Goal: Transaction & Acquisition: Purchase product/service

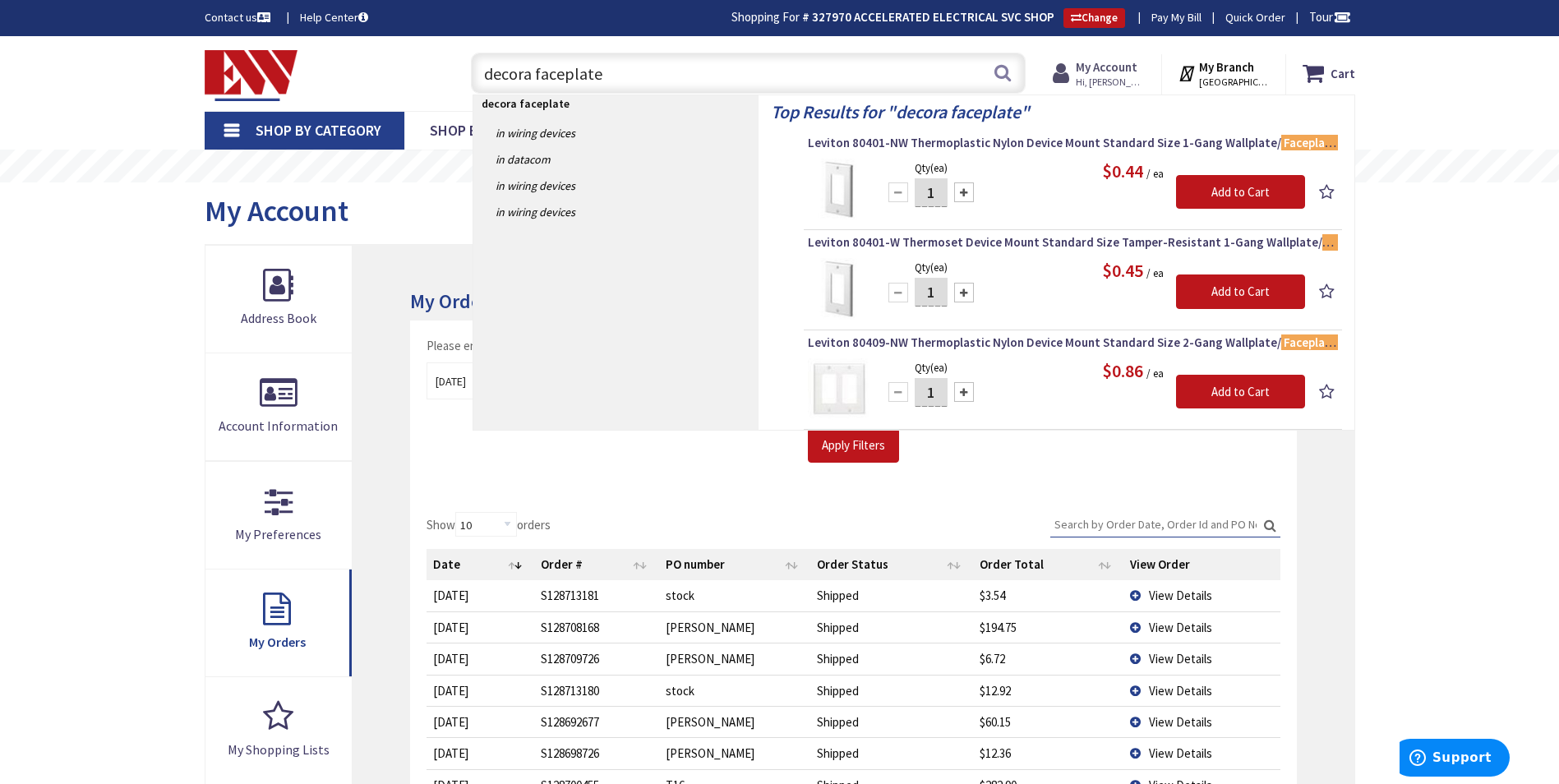
click at [1110, 65] on strong "My Account" at bounding box center [1107, 67] width 62 height 15
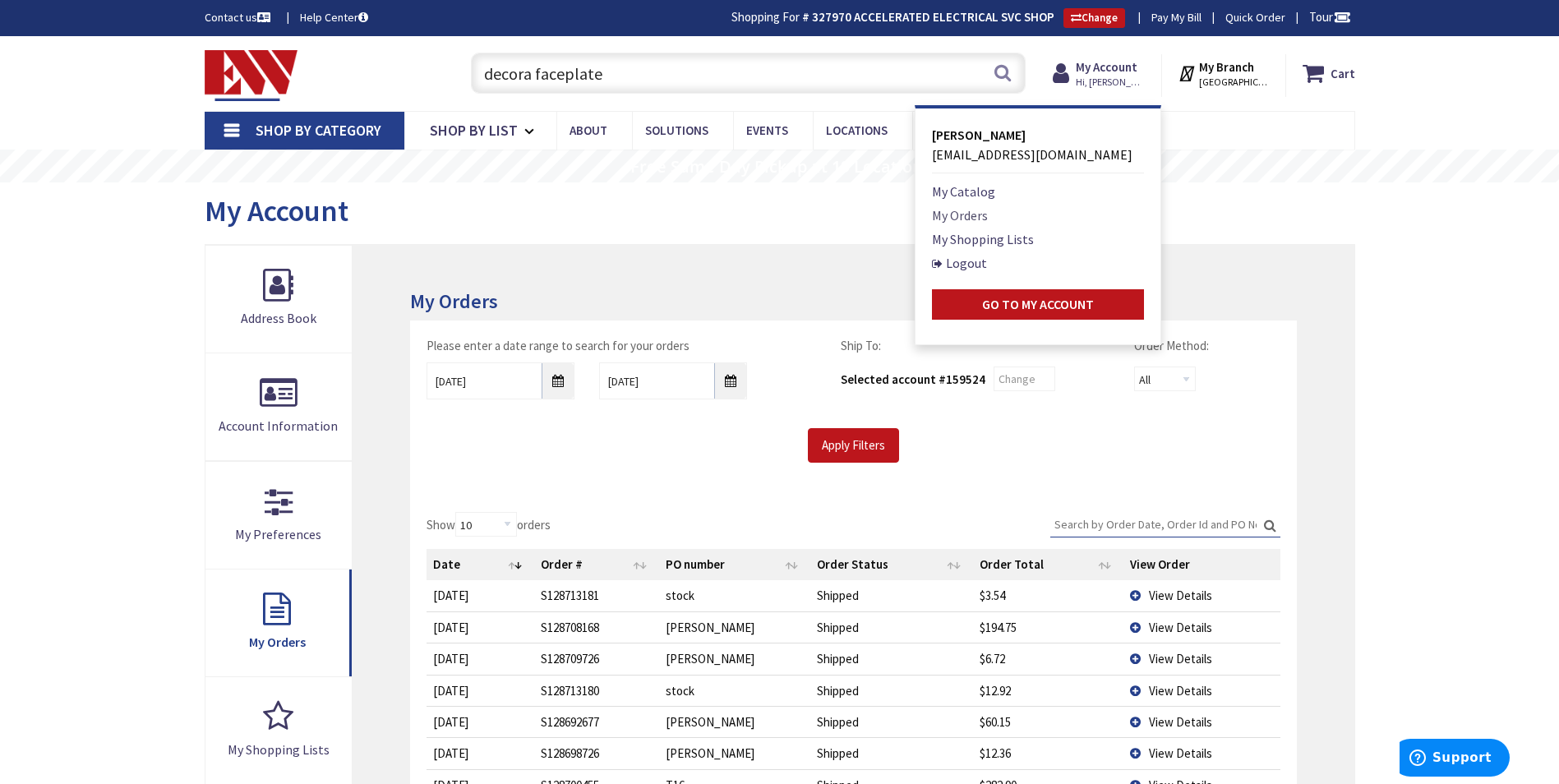
click at [964, 212] on link "My Orders" at bounding box center [960, 215] width 56 height 20
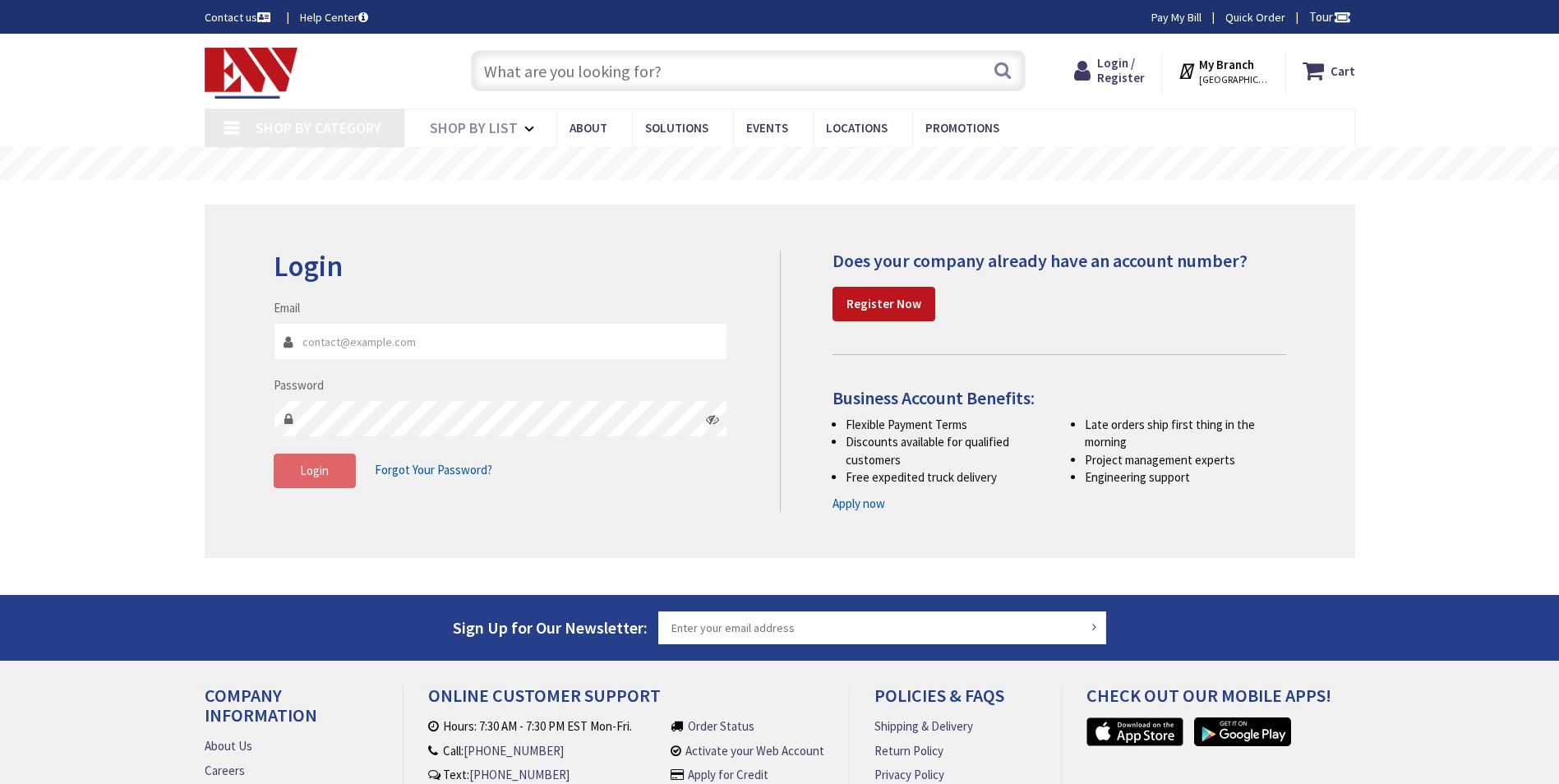
type input "Brandegee Ln, [GEOGRAPHIC_DATA], [GEOGRAPHIC_DATA]"
type input "[EMAIL_ADDRESS][DOMAIN_NAME]"
click at [318, 473] on span "Login" at bounding box center [314, 471] width 29 height 15
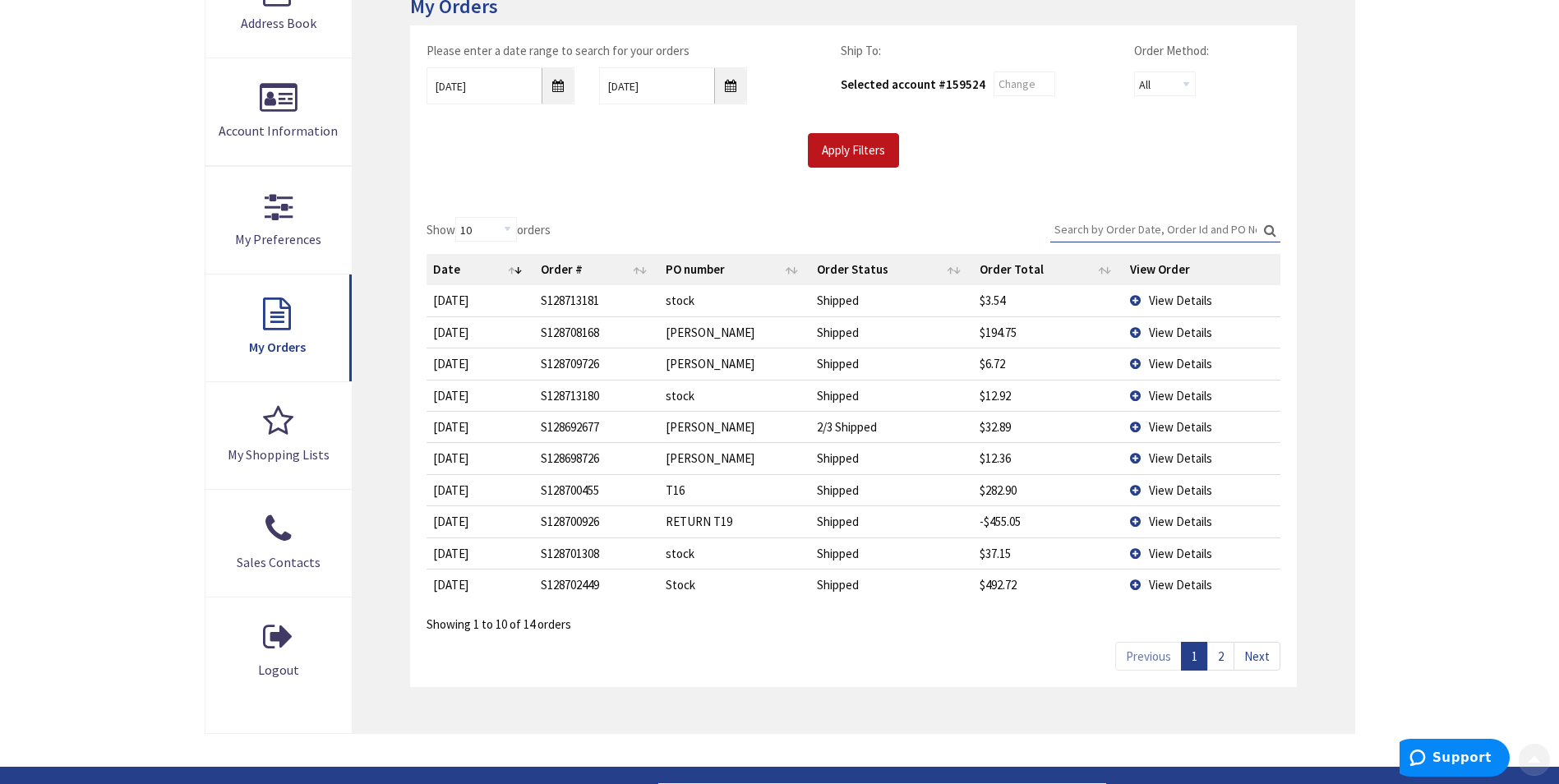
scroll to position [329, 0]
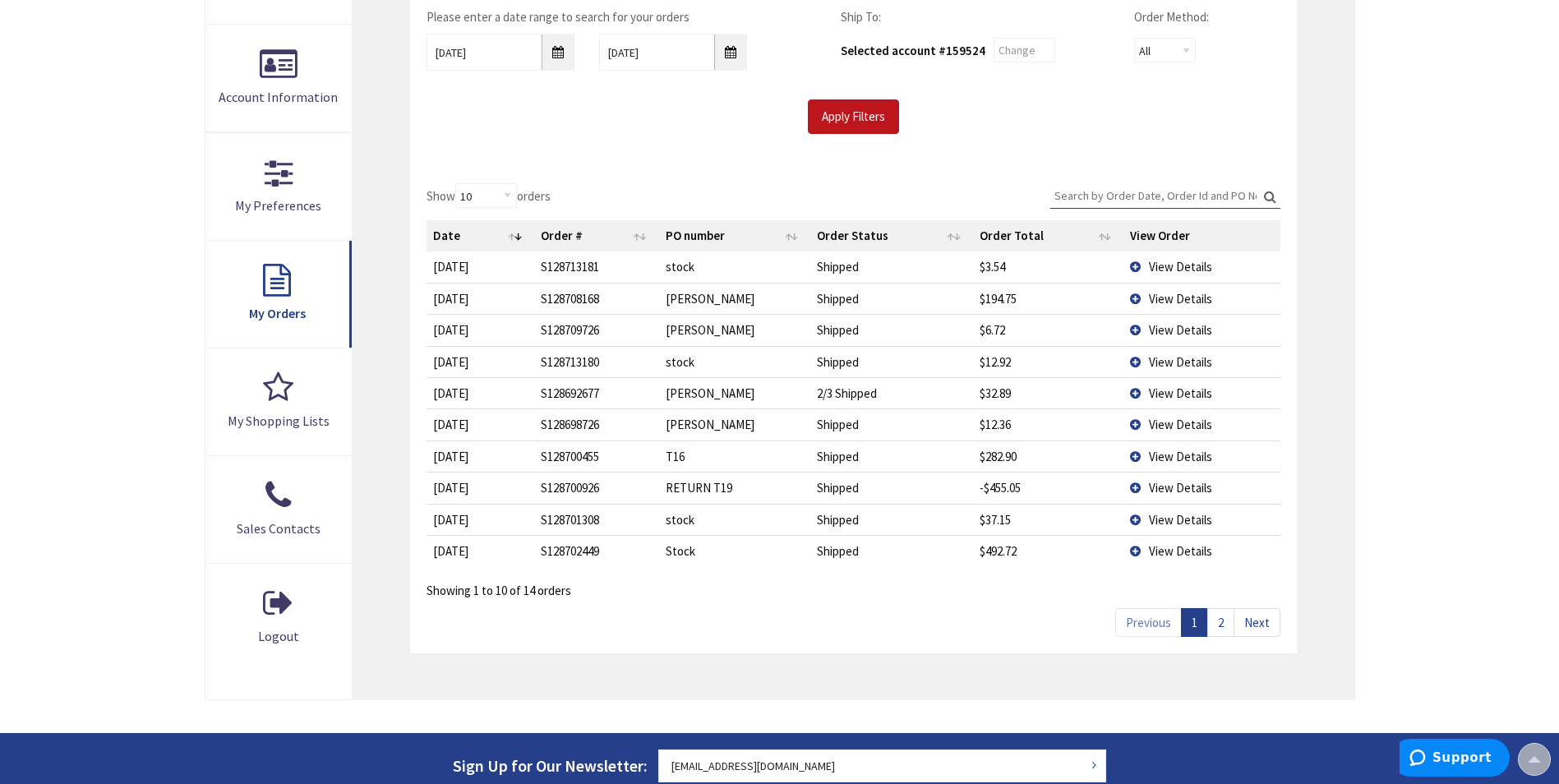
click at [1223, 625] on link "2" at bounding box center [1221, 623] width 27 height 29
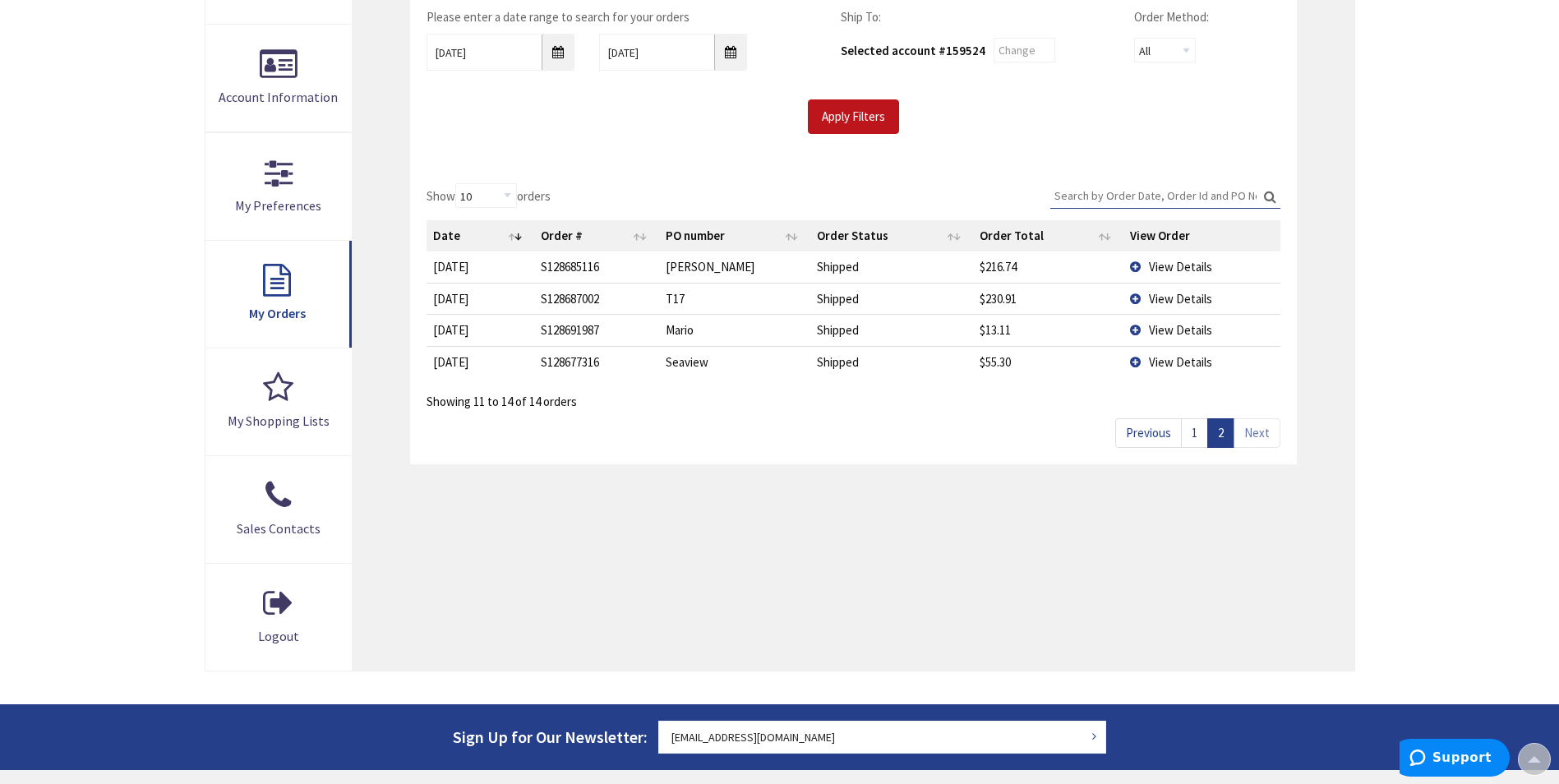
drag, startPoint x: 1198, startPoint y: 301, endPoint x: 1190, endPoint y: 307, distance: 10.0
click at [1197, 301] on span "View Details" at bounding box center [1181, 299] width 64 height 15
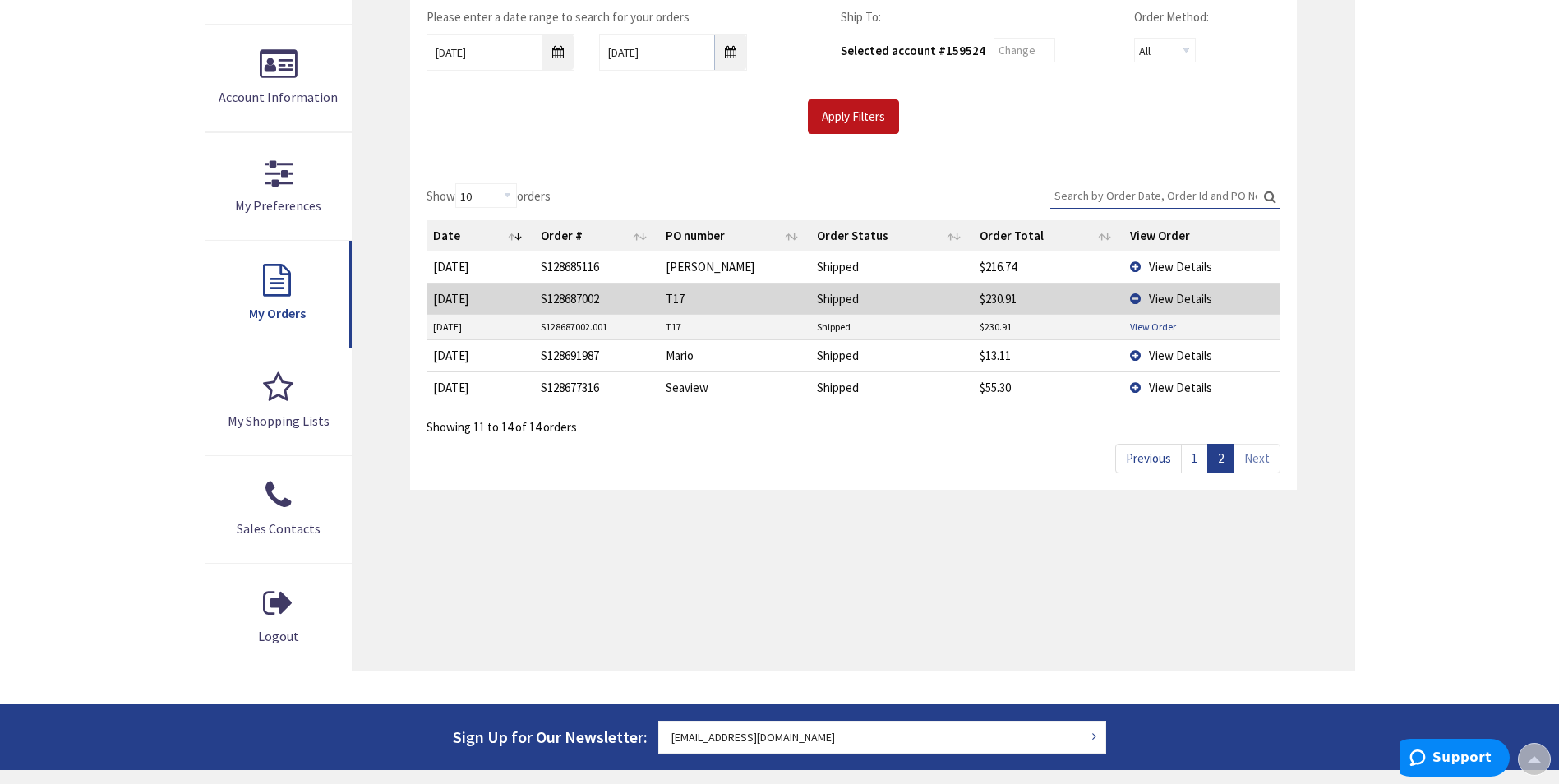
click at [1155, 332] on td "View Order" at bounding box center [1202, 327] width 156 height 25
click at [1154, 330] on link "View Order" at bounding box center [1153, 326] width 46 height 14
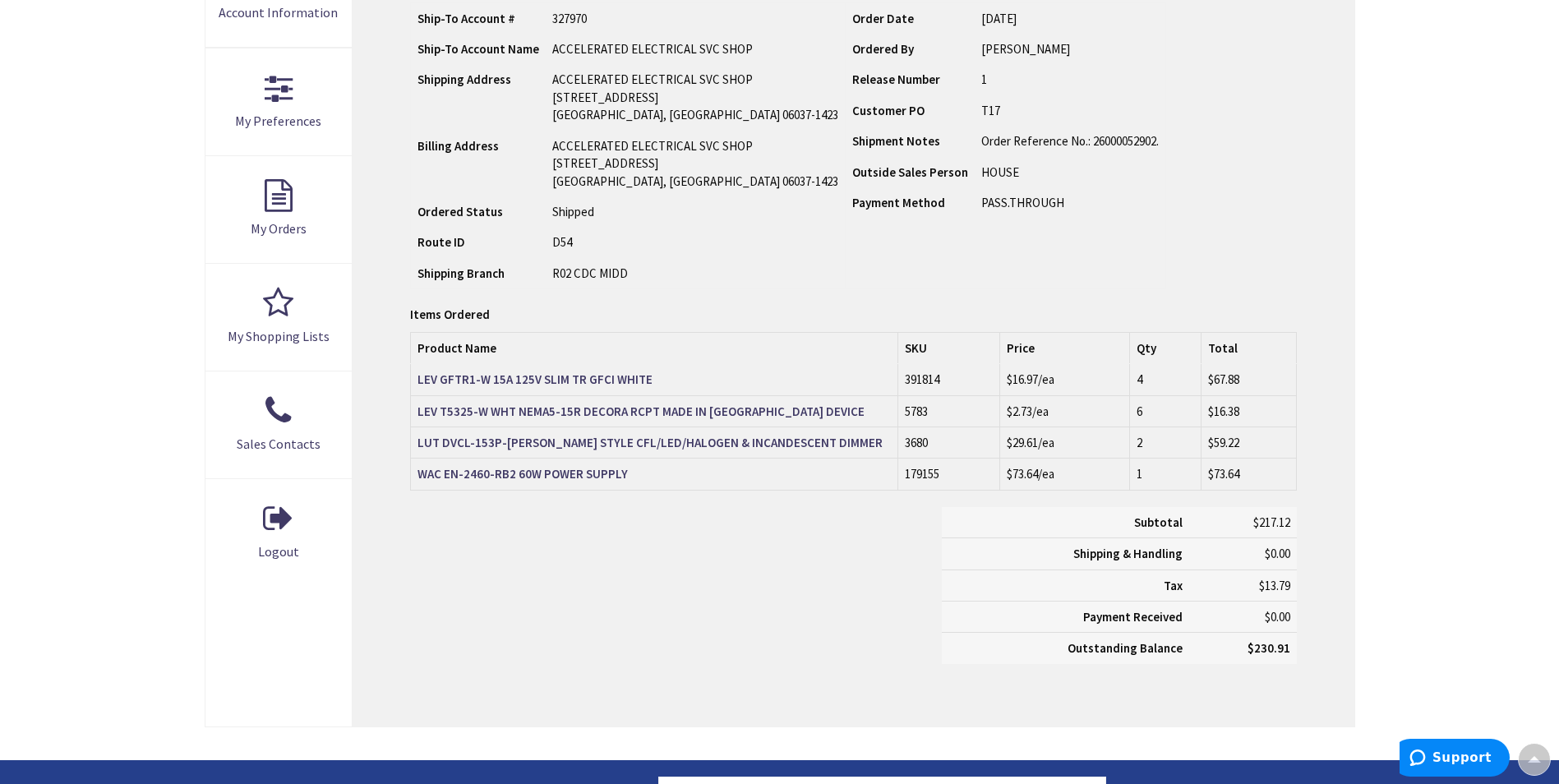
scroll to position [414, 0]
click at [488, 482] on strong "WAC EN-2460-RB2 60W POWER SUPPLY" at bounding box center [523, 474] width 211 height 15
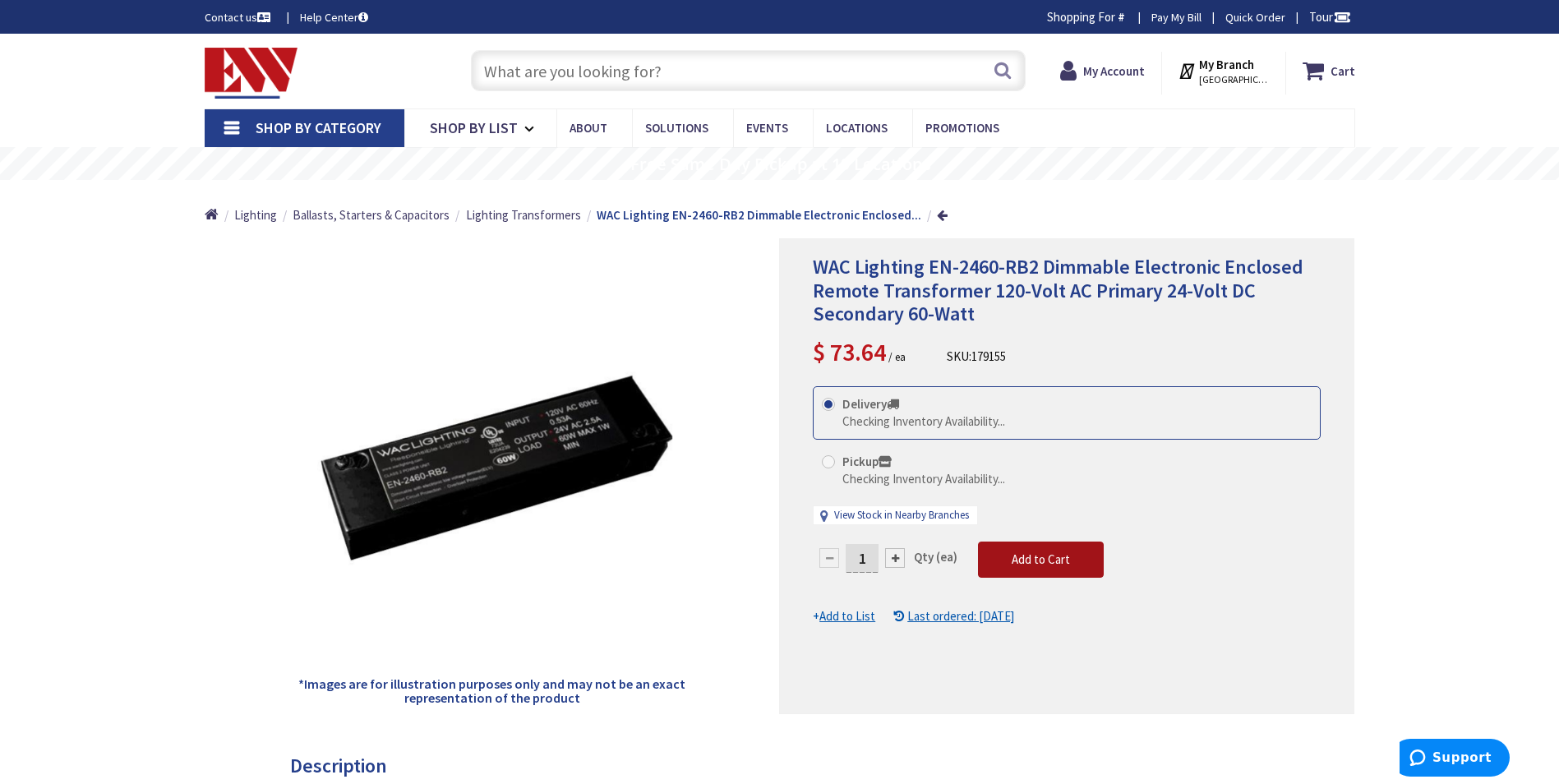
click at [1048, 570] on button "Add to Cart" at bounding box center [1041, 560] width 126 height 37
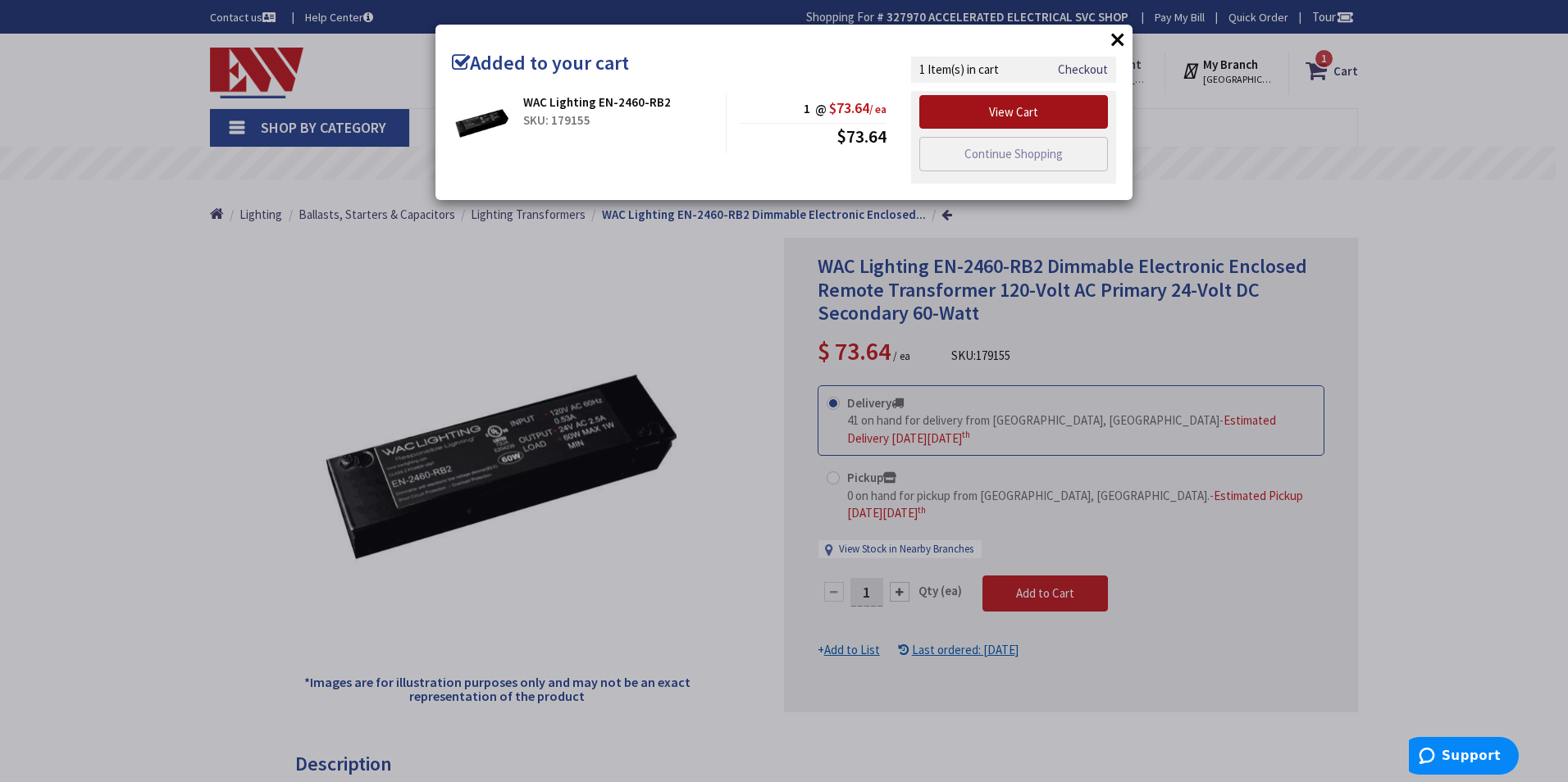
click at [1032, 109] on link "View Cart" at bounding box center [1014, 112] width 189 height 35
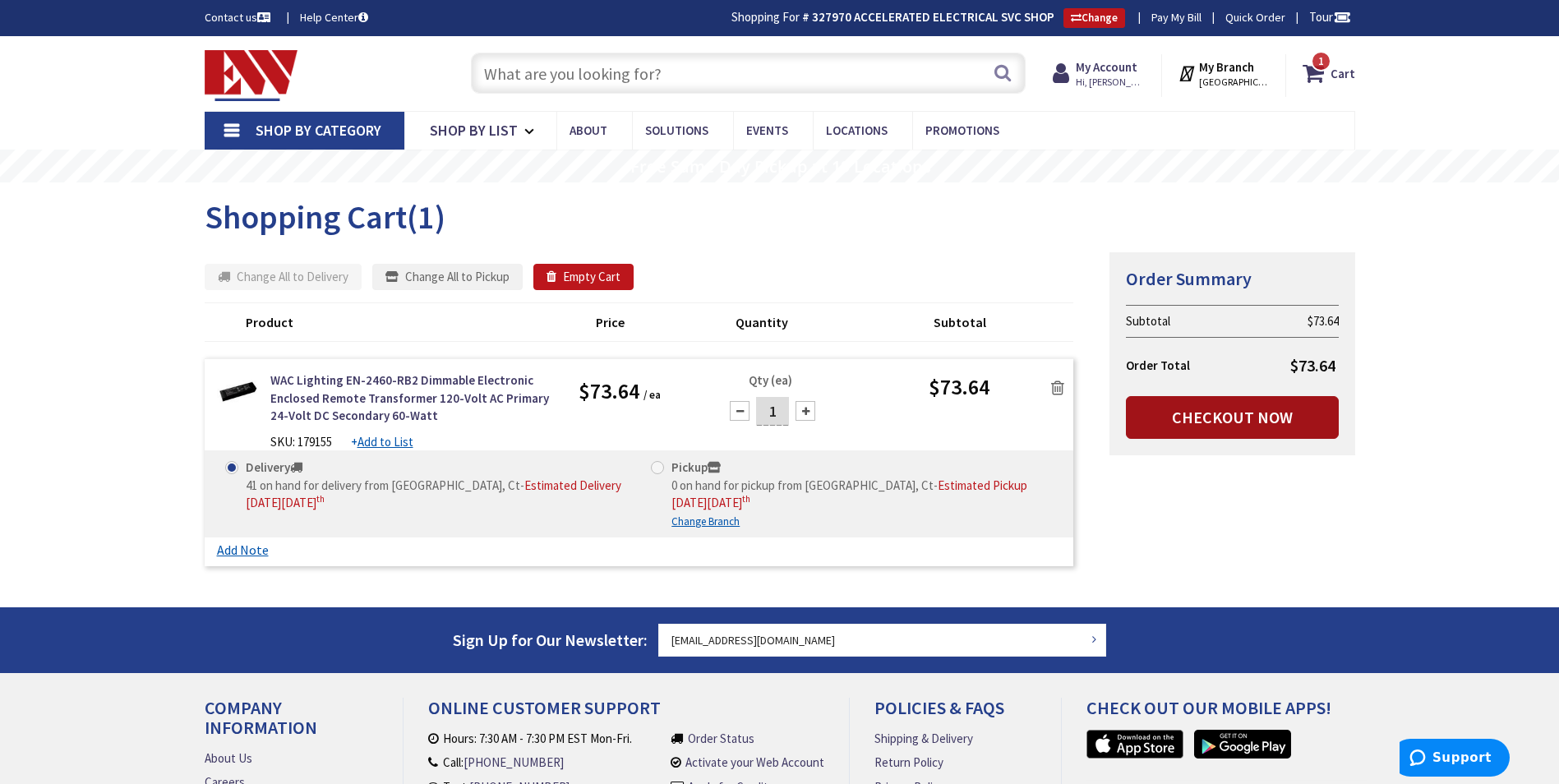
click at [1135, 404] on link "Checkout Now" at bounding box center [1233, 417] width 213 height 42
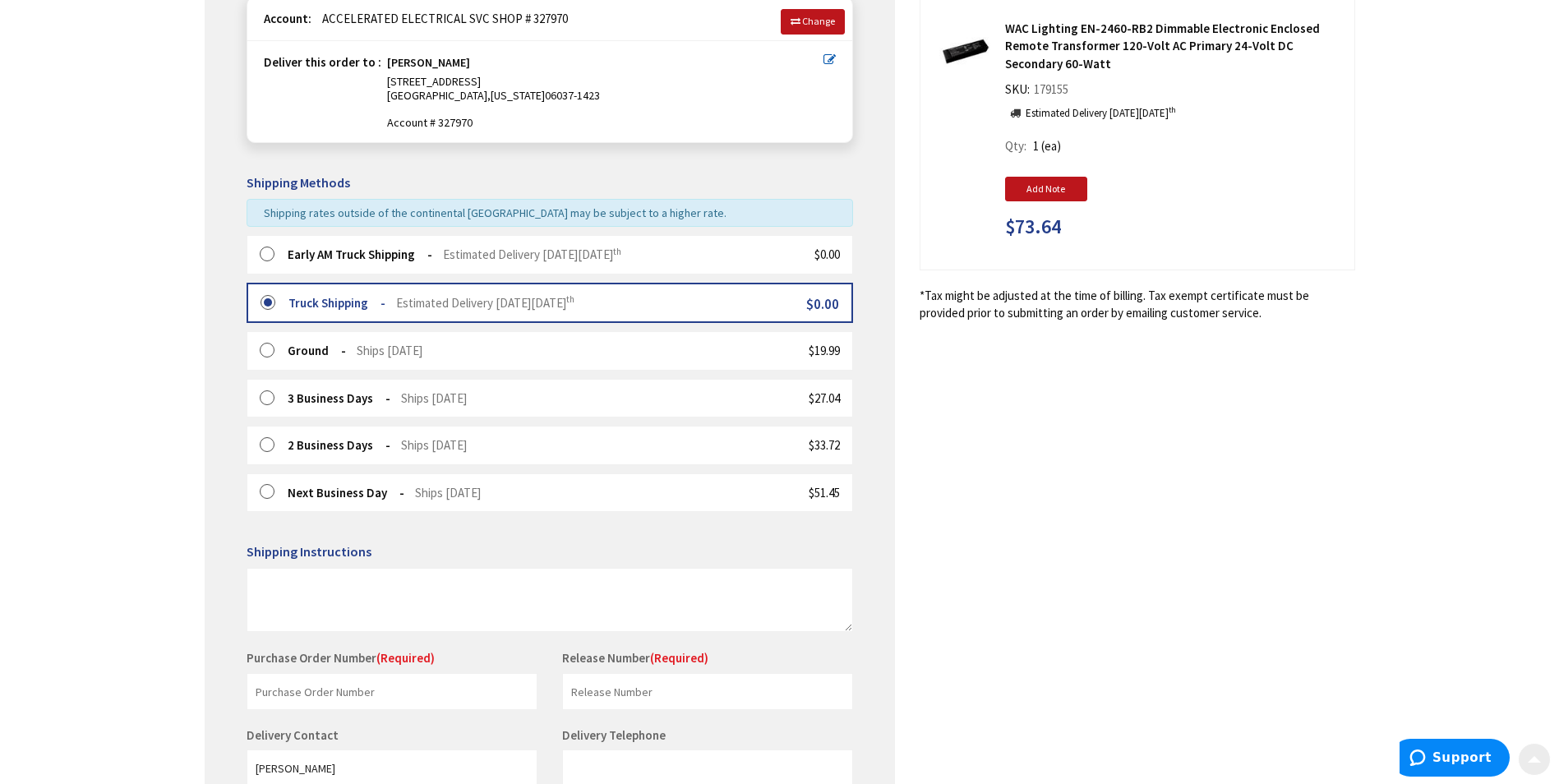
scroll to position [246, 0]
click at [329, 688] on input "text" at bounding box center [392, 691] width 291 height 37
type input "T17"
click at [584, 682] on input "text" at bounding box center [708, 691] width 291 height 37
type input "1"
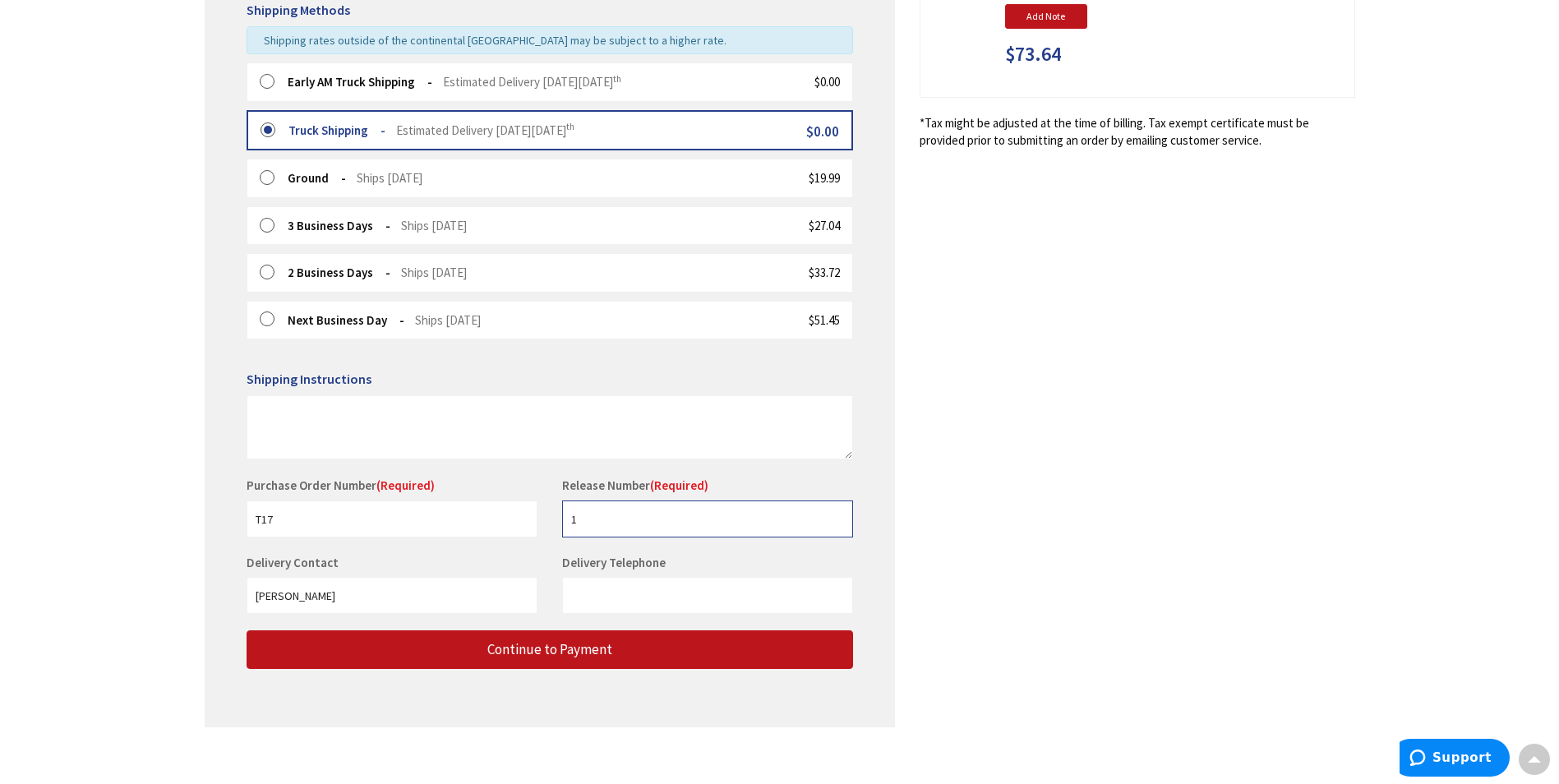
scroll to position [431, 0]
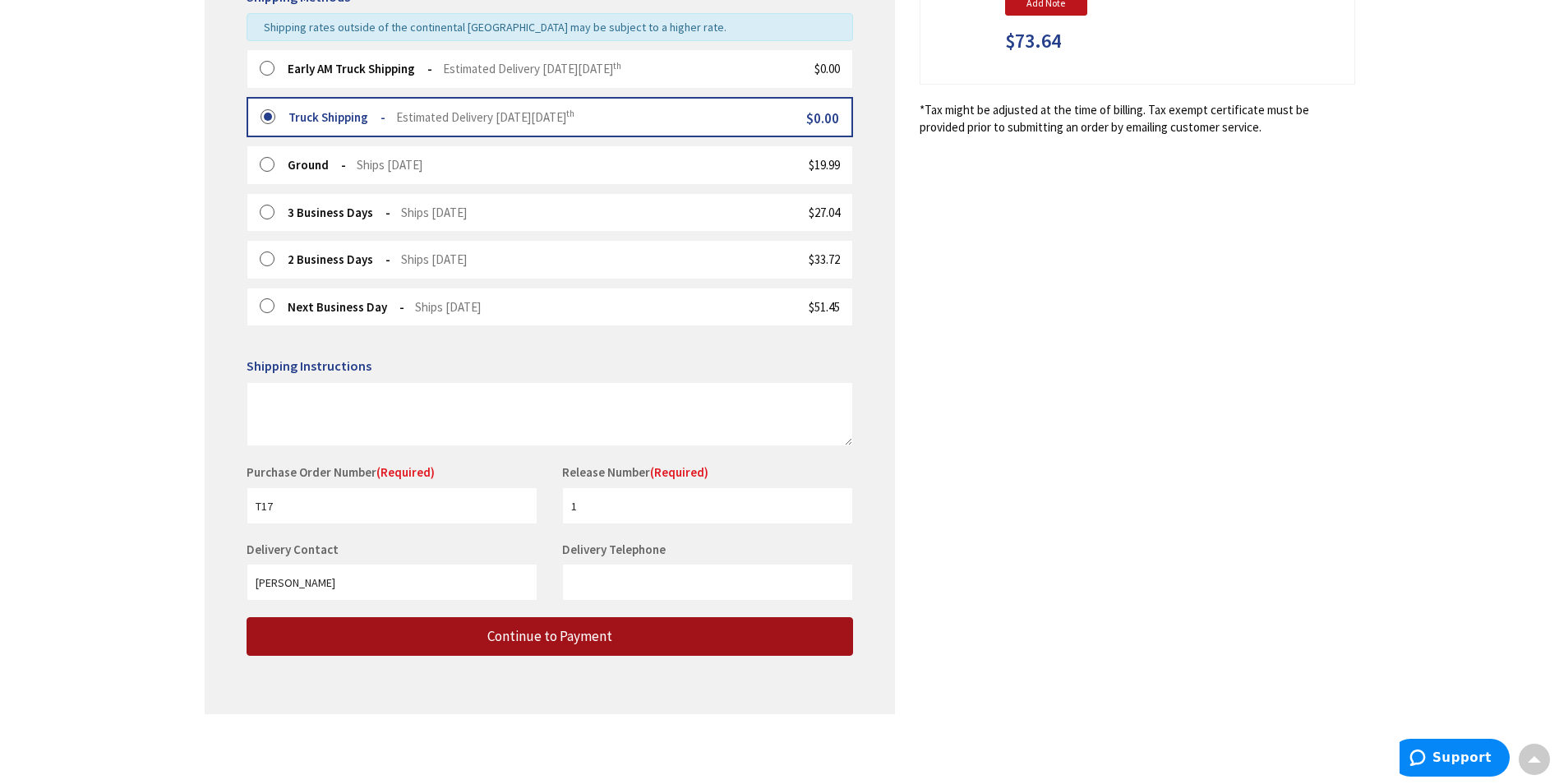
click at [537, 641] on span "Continue to Payment" at bounding box center [550, 635] width 125 height 18
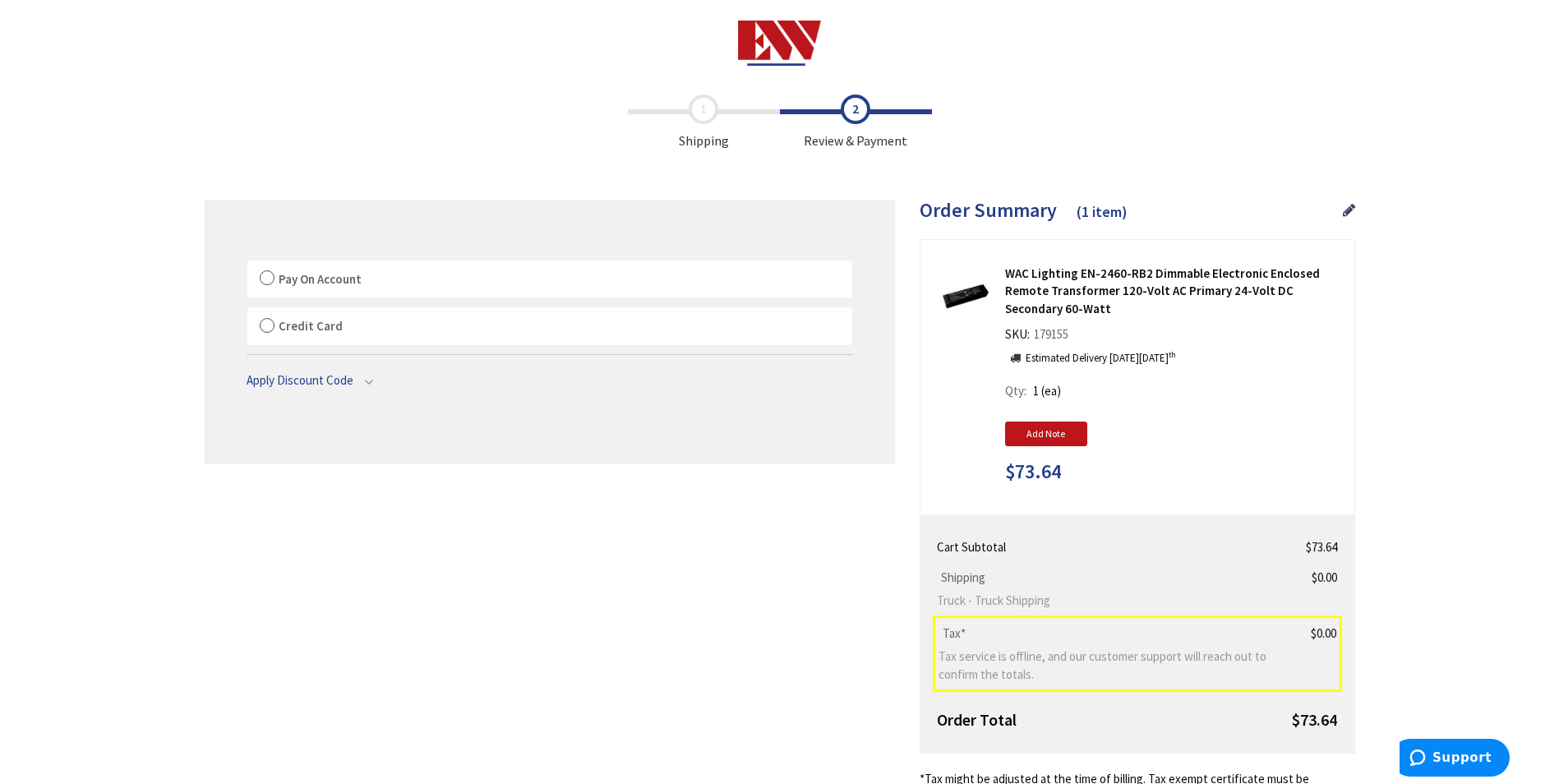
click at [400, 288] on label "Pay On Account" at bounding box center [550, 279] width 605 height 38
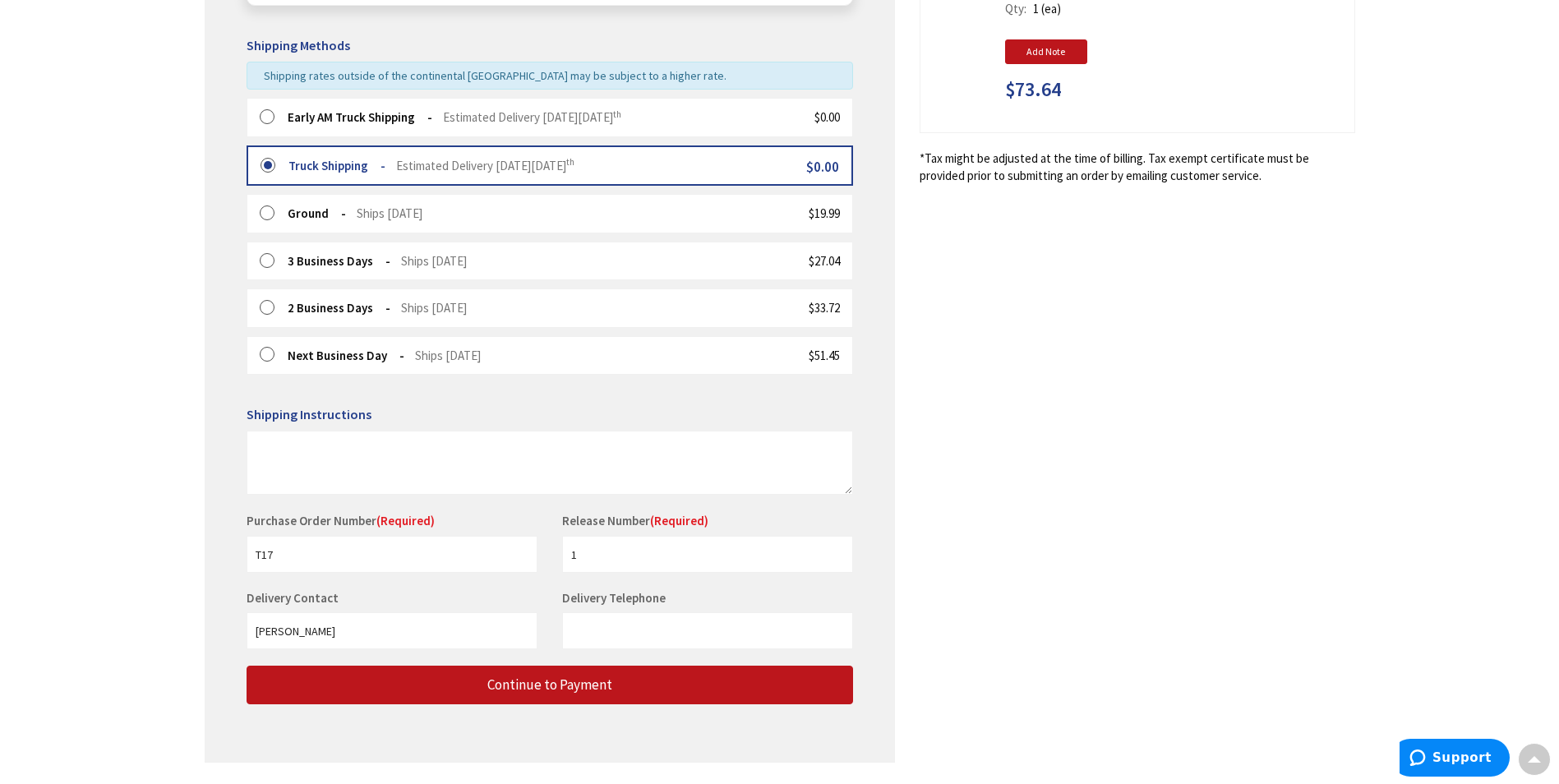
scroll to position [411, 0]
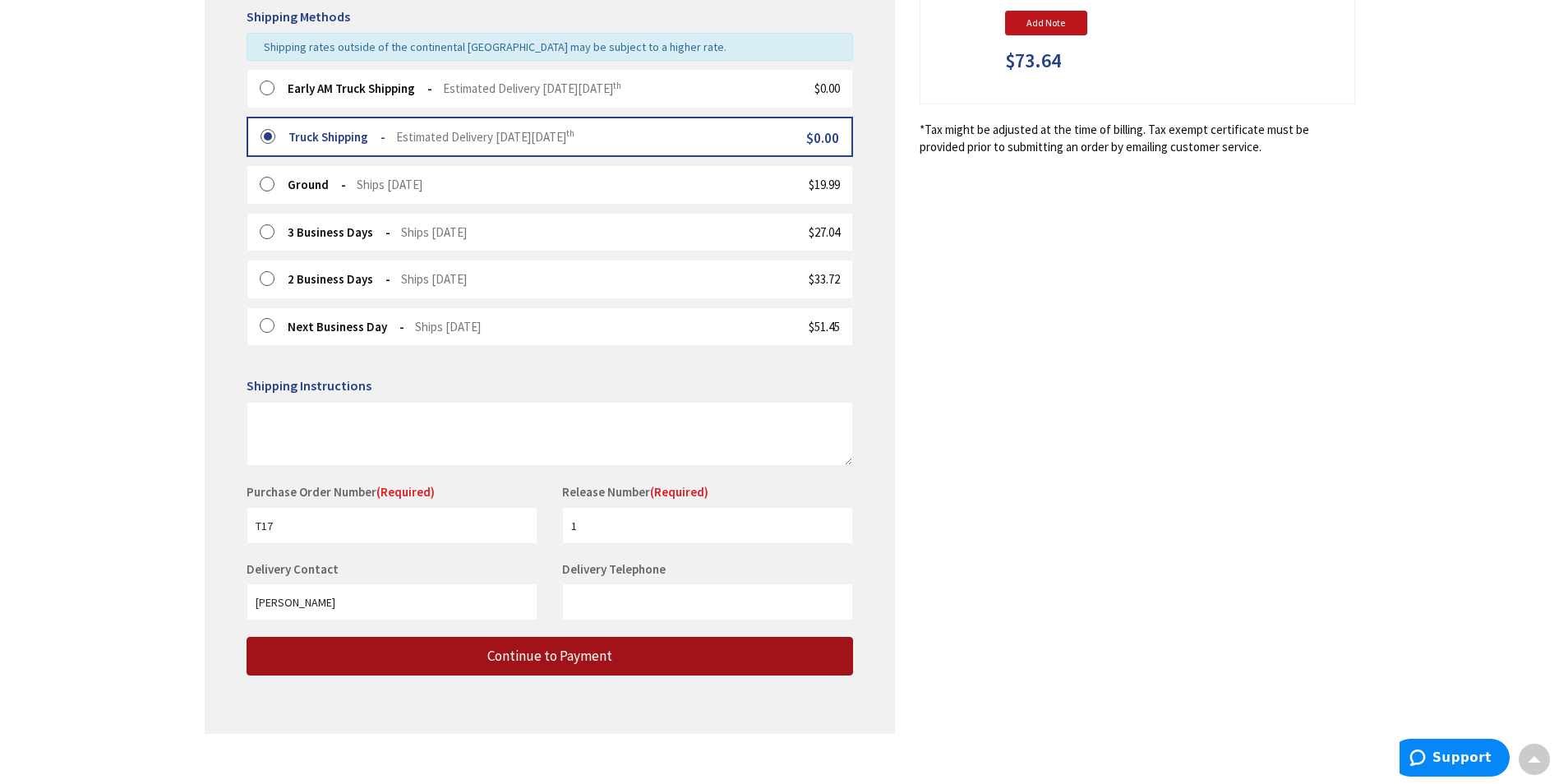
click at [556, 668] on button "Continue to Payment" at bounding box center [550, 656] width 607 height 38
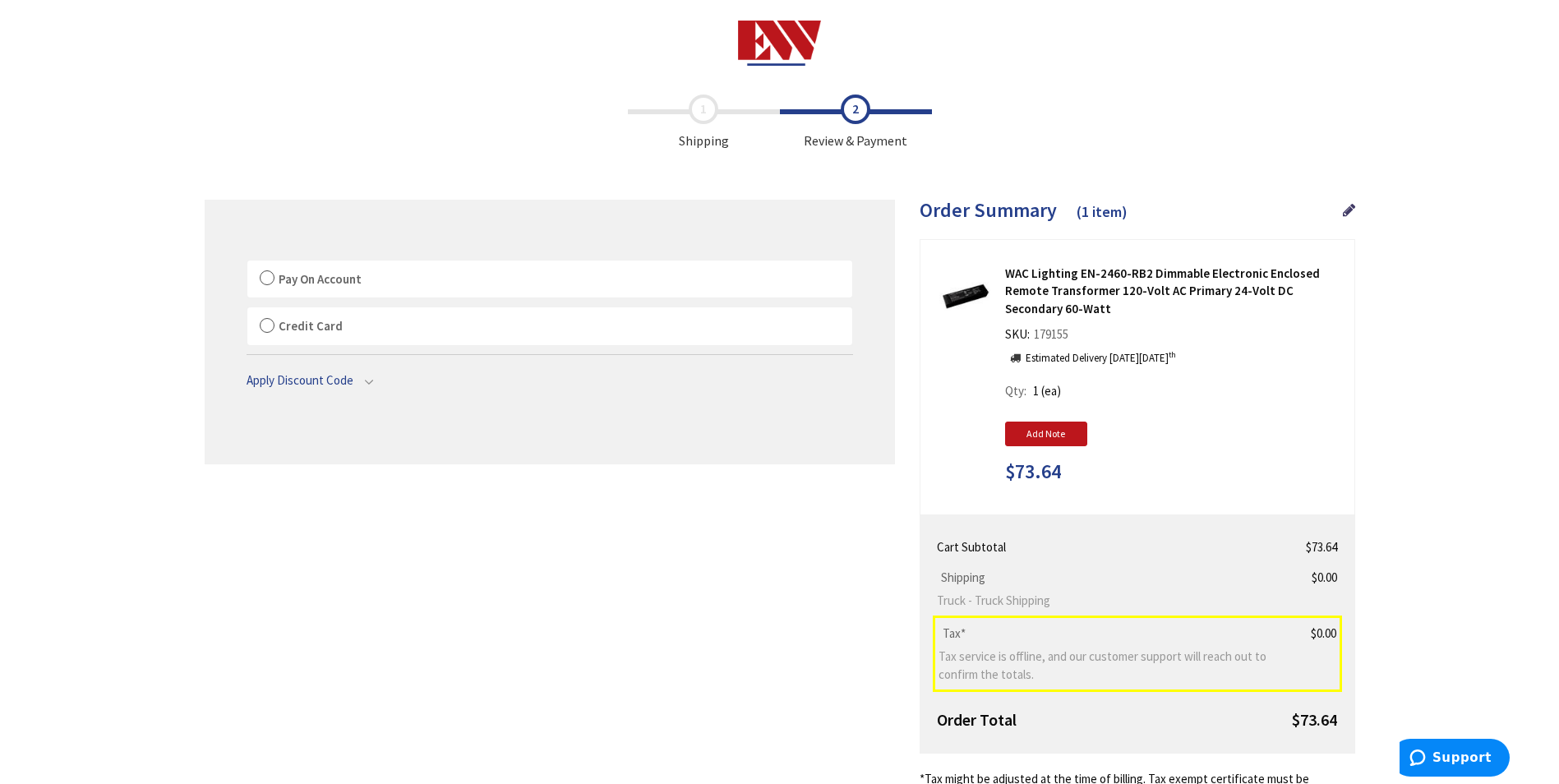
click at [298, 284] on span "Pay On Account" at bounding box center [320, 279] width 83 height 15
click at [247, 264] on input "Pay On Account" at bounding box center [247, 264] width 0 height 0
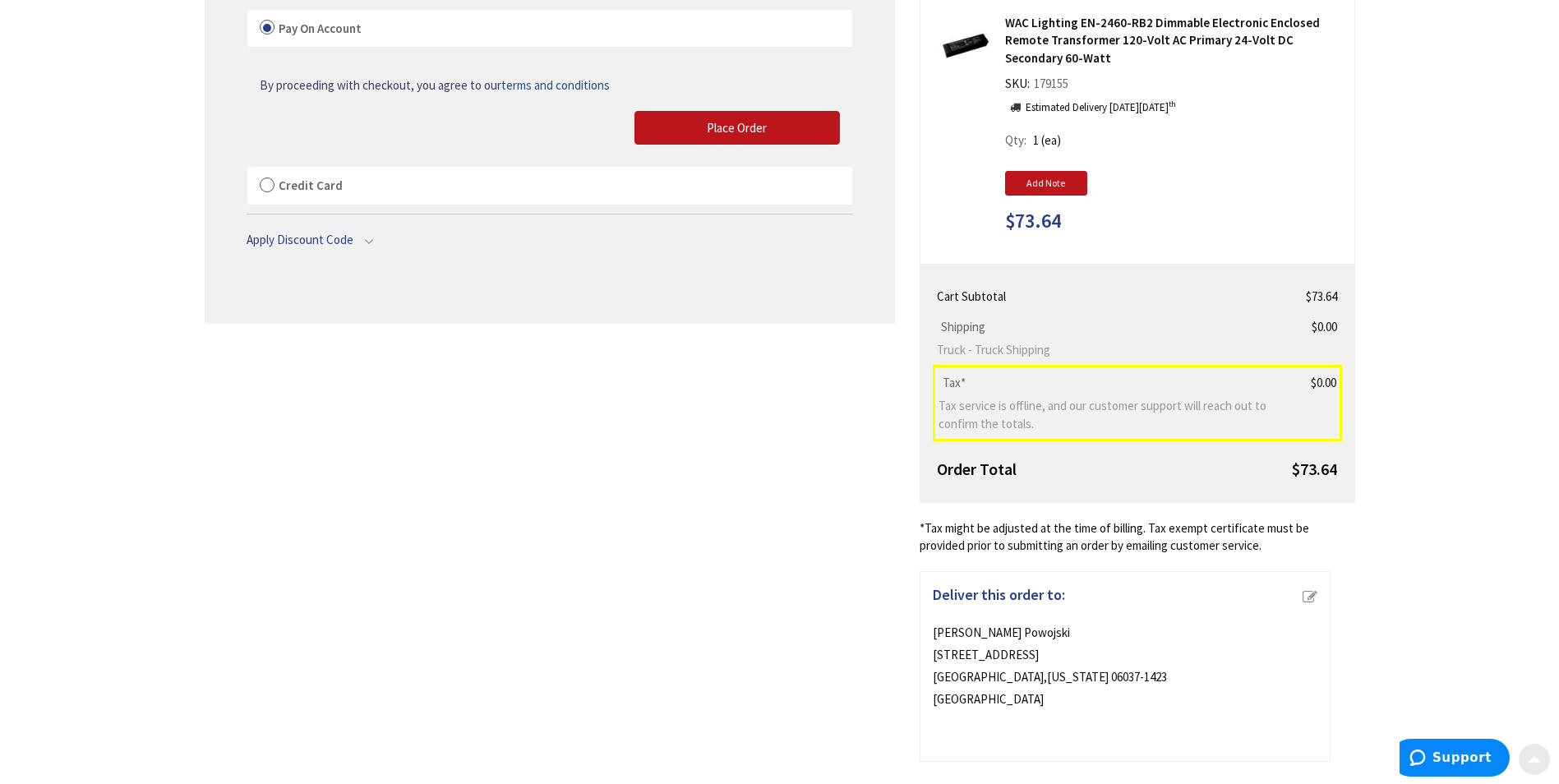
scroll to position [282, 0]
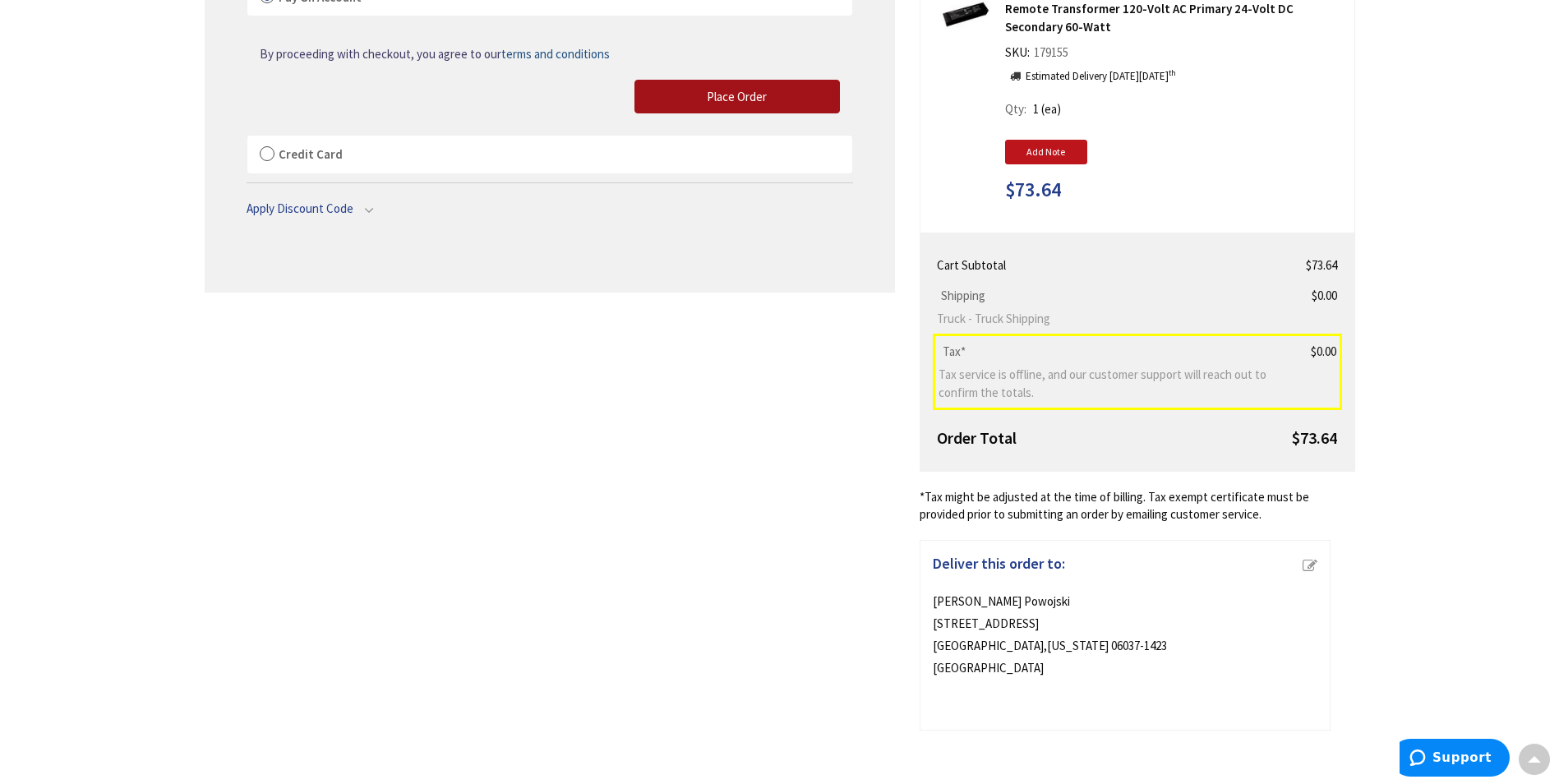
drag, startPoint x: 761, startPoint y: 81, endPoint x: 781, endPoint y: 117, distance: 41.2
click at [761, 81] on button "Place Order" at bounding box center [737, 97] width 206 height 35
